Goal: Find specific page/section: Find specific page/section

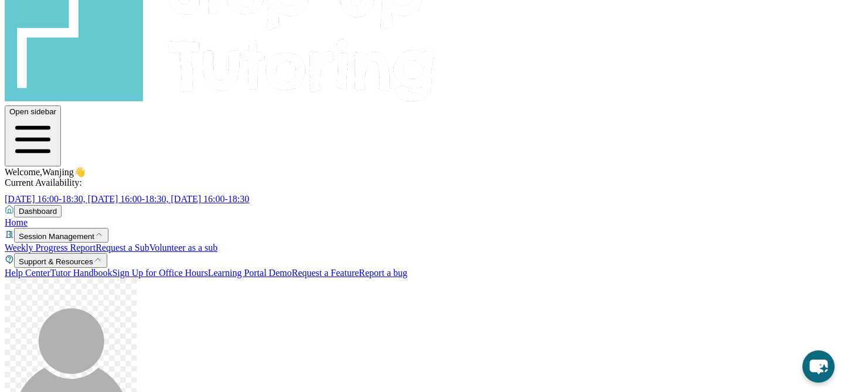
scroll to position [46, 0]
drag, startPoint x: 298, startPoint y: 203, endPoint x: 623, endPoint y: 237, distance: 327.0
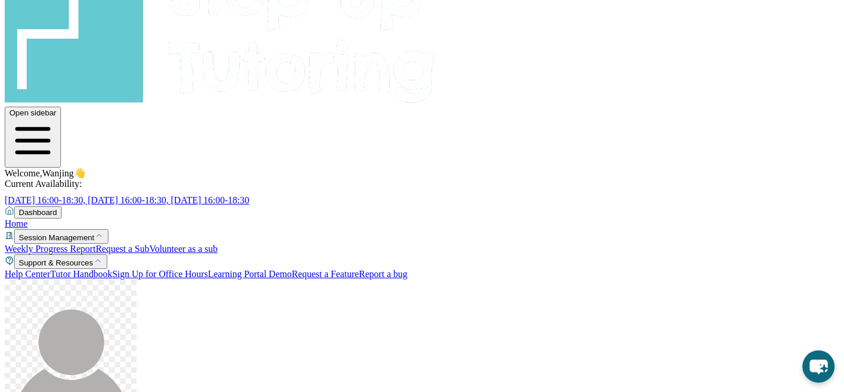
copy ul "[URL][DOMAIN_NAME] Reading Assessment : [URL][DOMAIN_NAME]?"
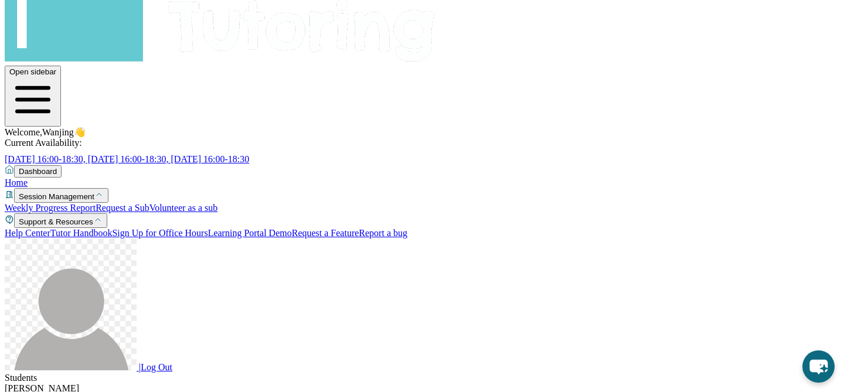
scroll to position [65, 414]
drag, startPoint x: 298, startPoint y: 241, endPoint x: 580, endPoint y: 265, distance: 283.5
click at [273, 383] on div "[PERSON_NAME]" at bounding box center [422, 388] width 834 height 11
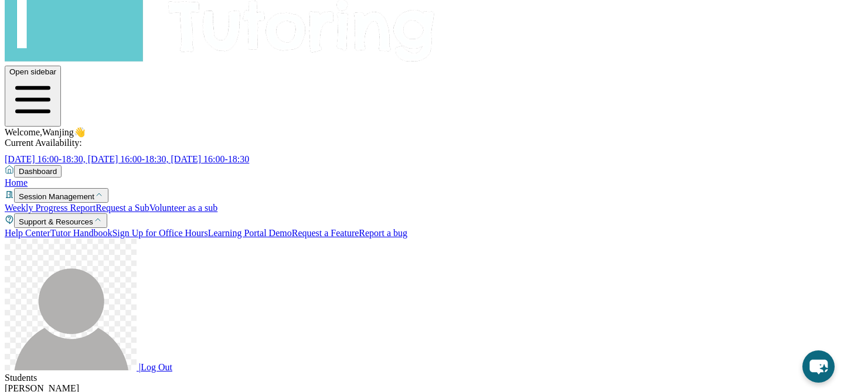
drag, startPoint x: 297, startPoint y: 240, endPoint x: 524, endPoint y: 267, distance: 229.0
copy span "[URL][DOMAIN_NAME]"
